Goal: Communication & Community: Answer question/provide support

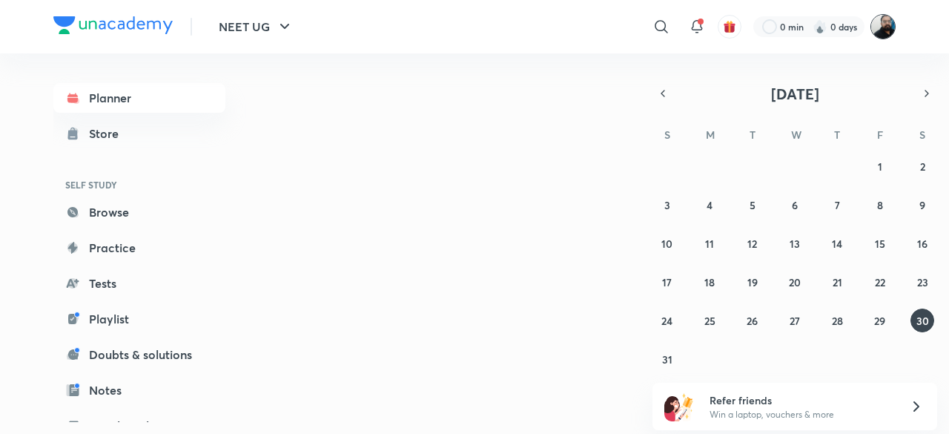
click at [883, 36] on img at bounding box center [882, 26] width 25 height 25
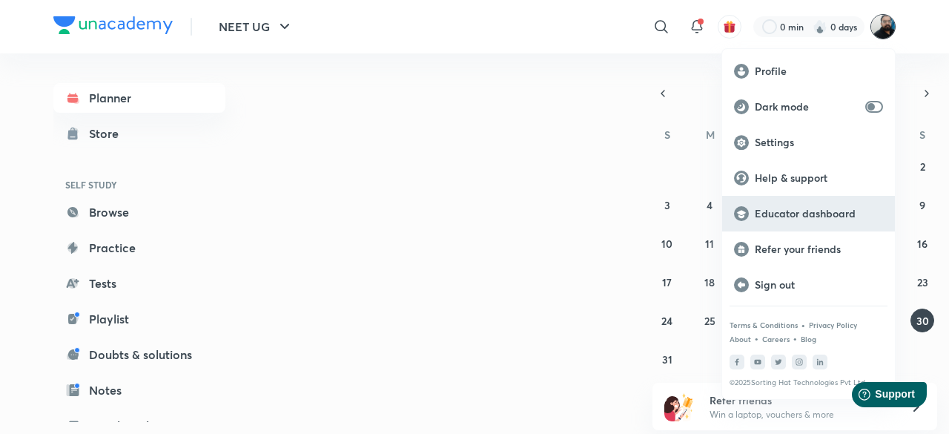
click at [788, 217] on p "Educator dashboard" at bounding box center [819, 213] width 128 height 13
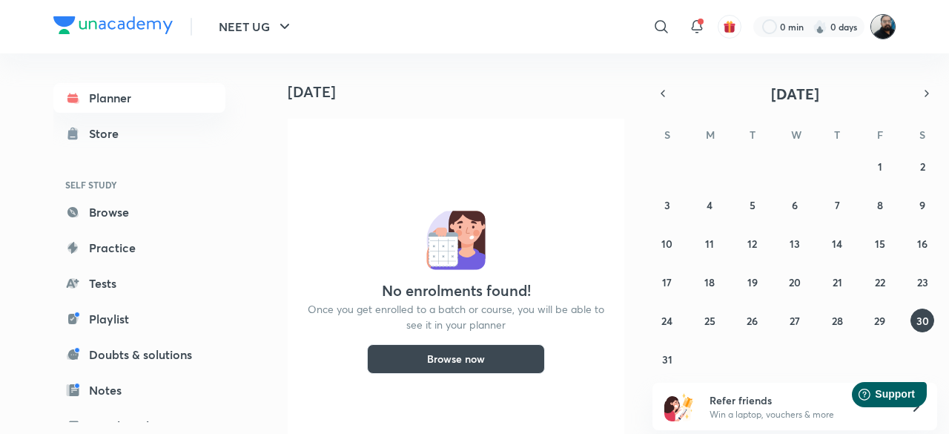
click at [882, 31] on img at bounding box center [882, 26] width 25 height 25
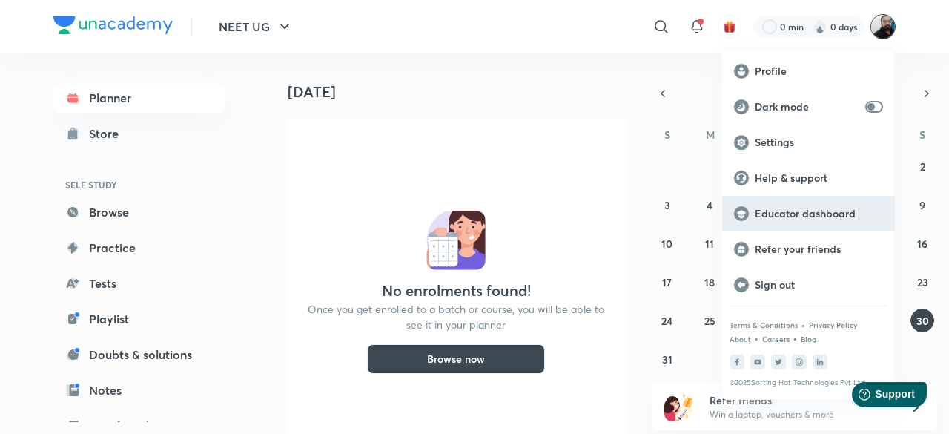
click at [809, 217] on p "Educator dashboard" at bounding box center [819, 213] width 128 height 13
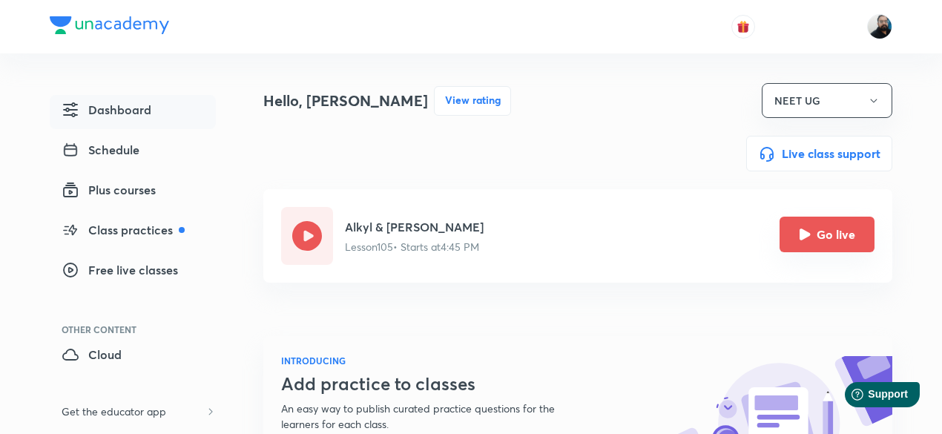
click at [830, 237] on button "Go live" at bounding box center [826, 235] width 95 height 36
click at [804, 231] on icon "Go live" at bounding box center [804, 233] width 11 height 11
